Goal: Task Accomplishment & Management: Use online tool/utility

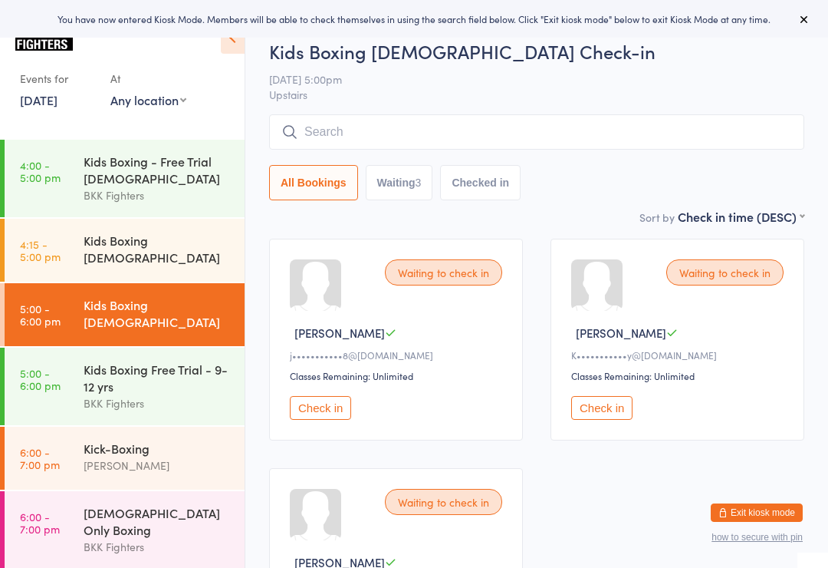
click at [777, 507] on button "Exit kiosk mode" at bounding box center [757, 512] width 92 height 18
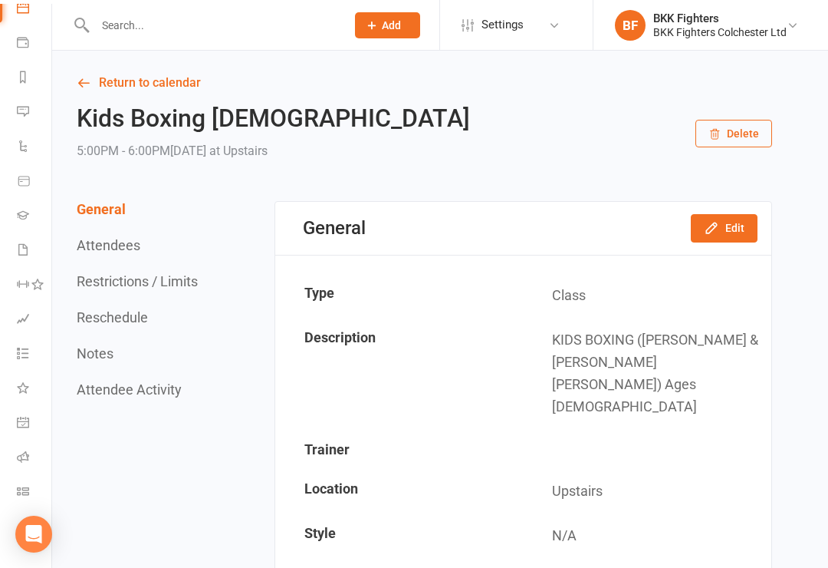
scroll to position [155, 2]
click at [29, 423] on link "General attendance" at bounding box center [34, 424] width 35 height 35
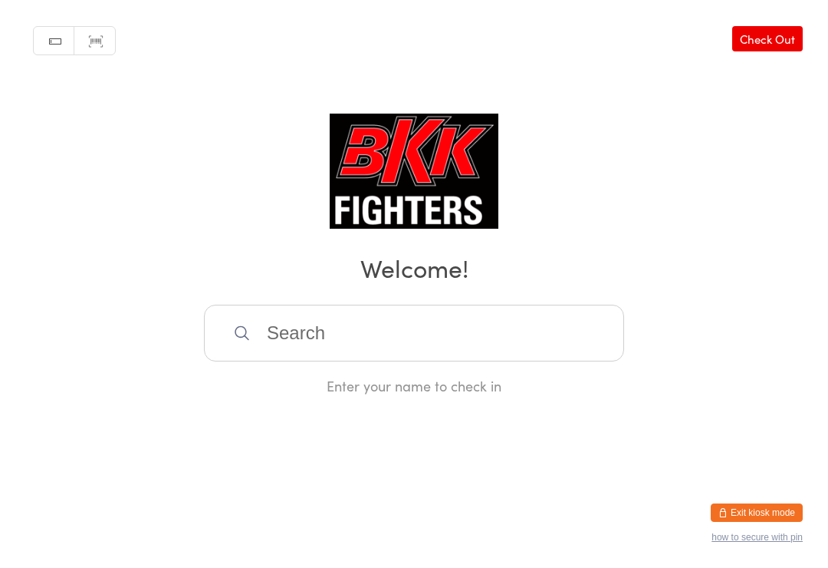
click at [287, 341] on input "search" at bounding box center [414, 332] width 420 height 57
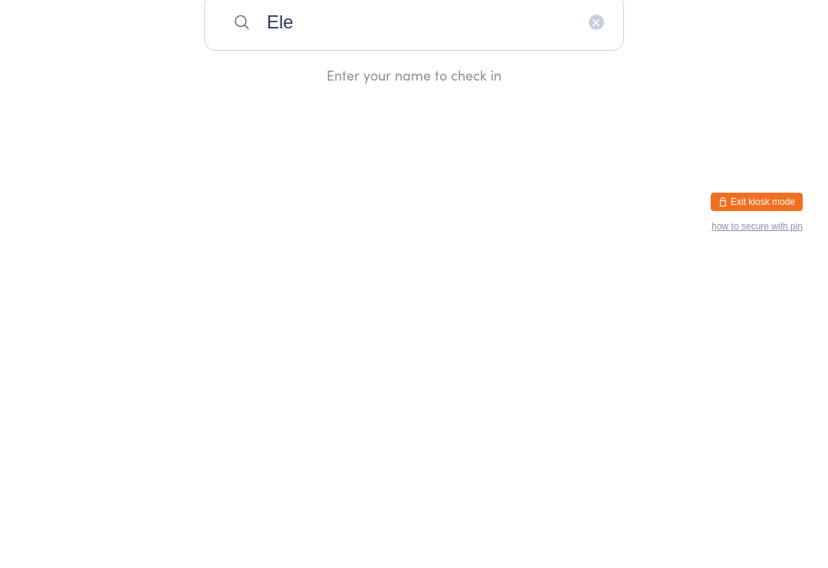
type input "[PERSON_NAME]"
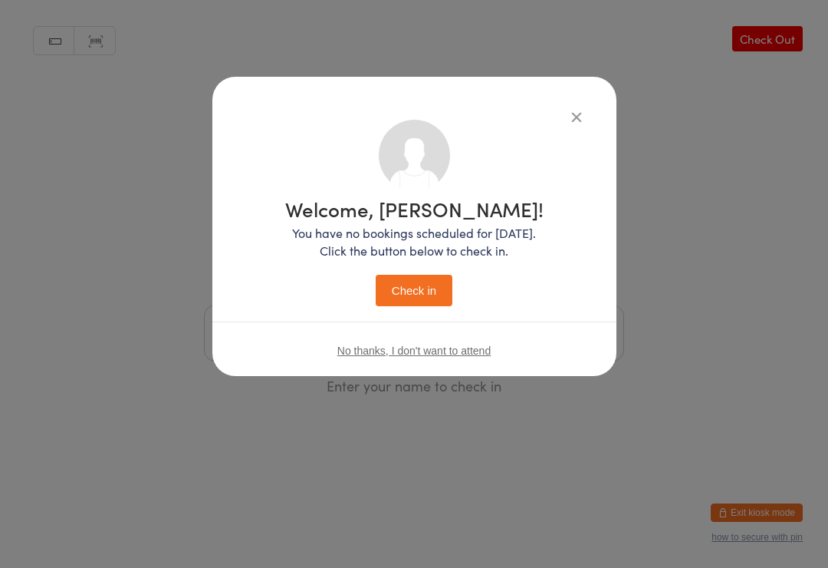
click at [426, 300] on button "Check in" at bounding box center [414, 290] width 77 height 31
